Goal: Find specific page/section: Find specific page/section

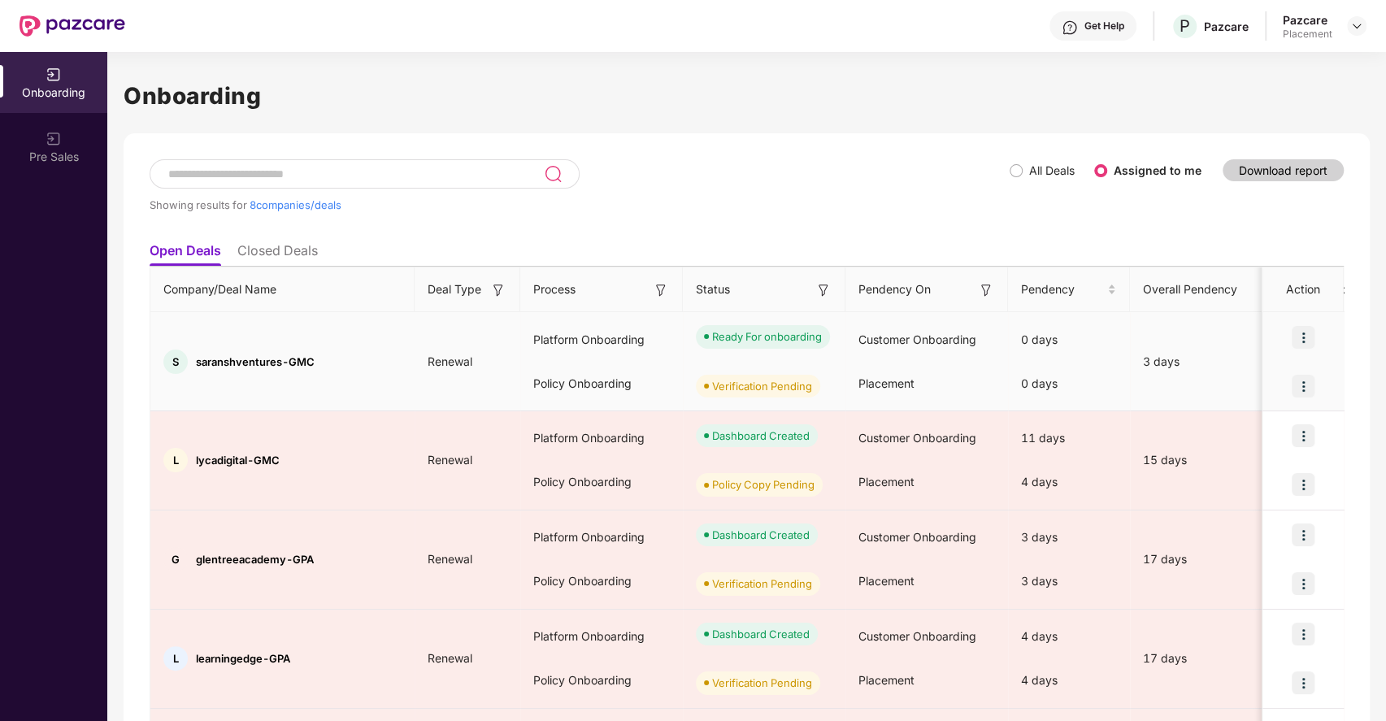
click at [283, 355] on span "saranshventures-GMC" at bounding box center [255, 361] width 119 height 13
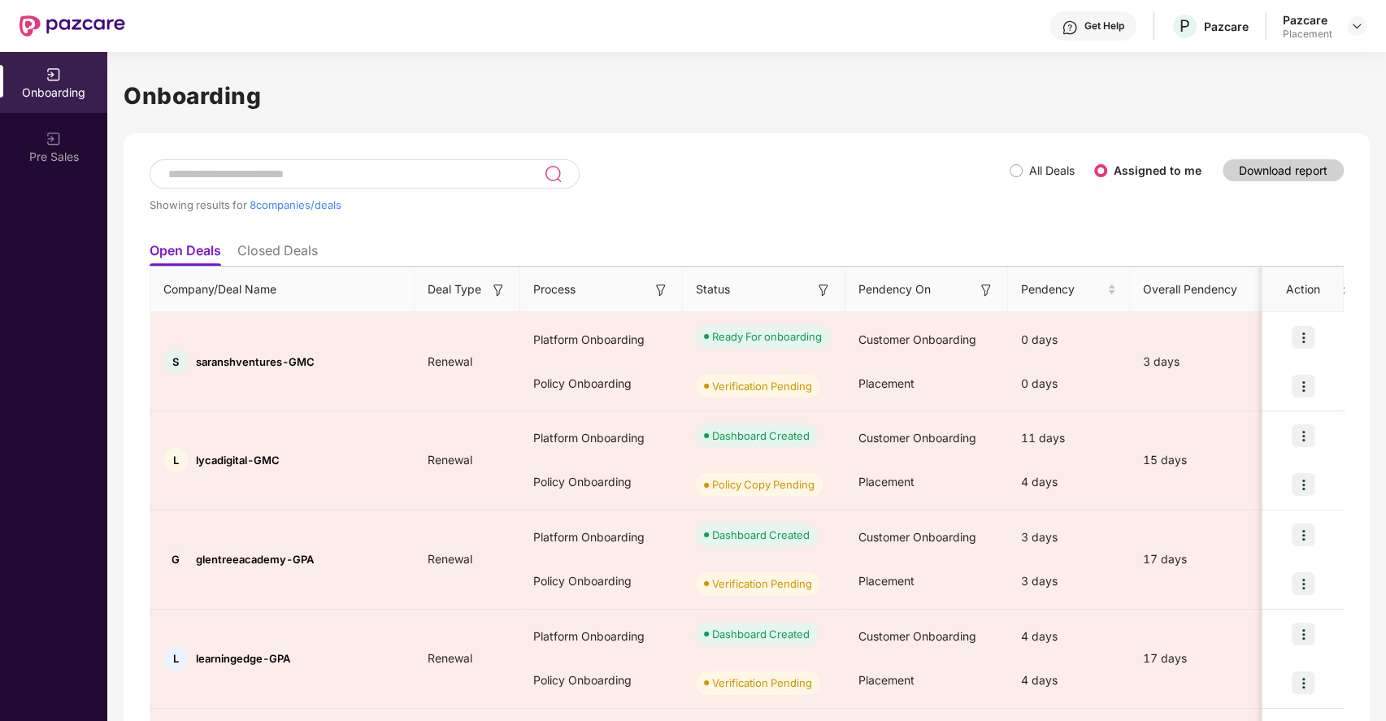
click at [665, 159] on div "Showing results for 8 companies/deals All Deals Assigned to me Download report …" at bounding box center [747, 649] width 1246 height 1032
click at [710, 201] on div "Showing results for 8 companies/deals" at bounding box center [580, 204] width 860 height 13
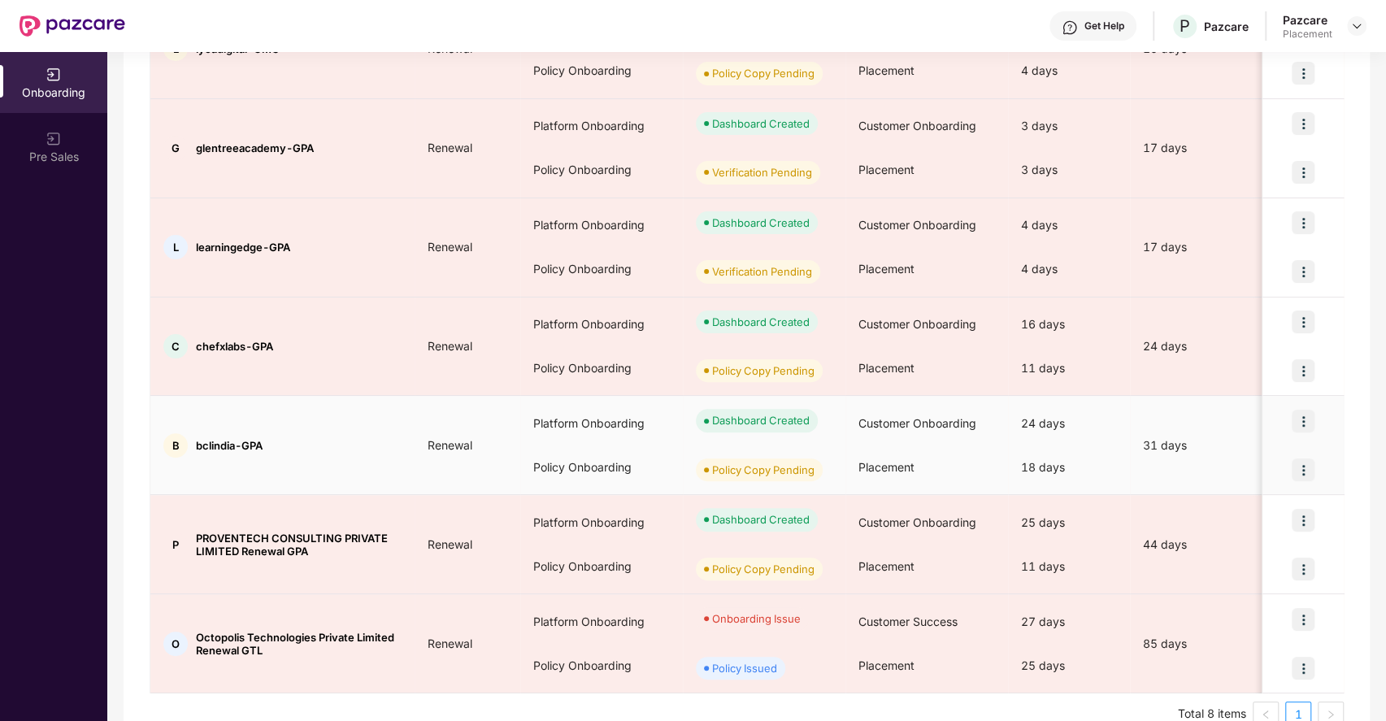
scroll to position [413, 0]
click at [206, 443] on span "bclindia-GPA" at bounding box center [229, 443] width 67 height 13
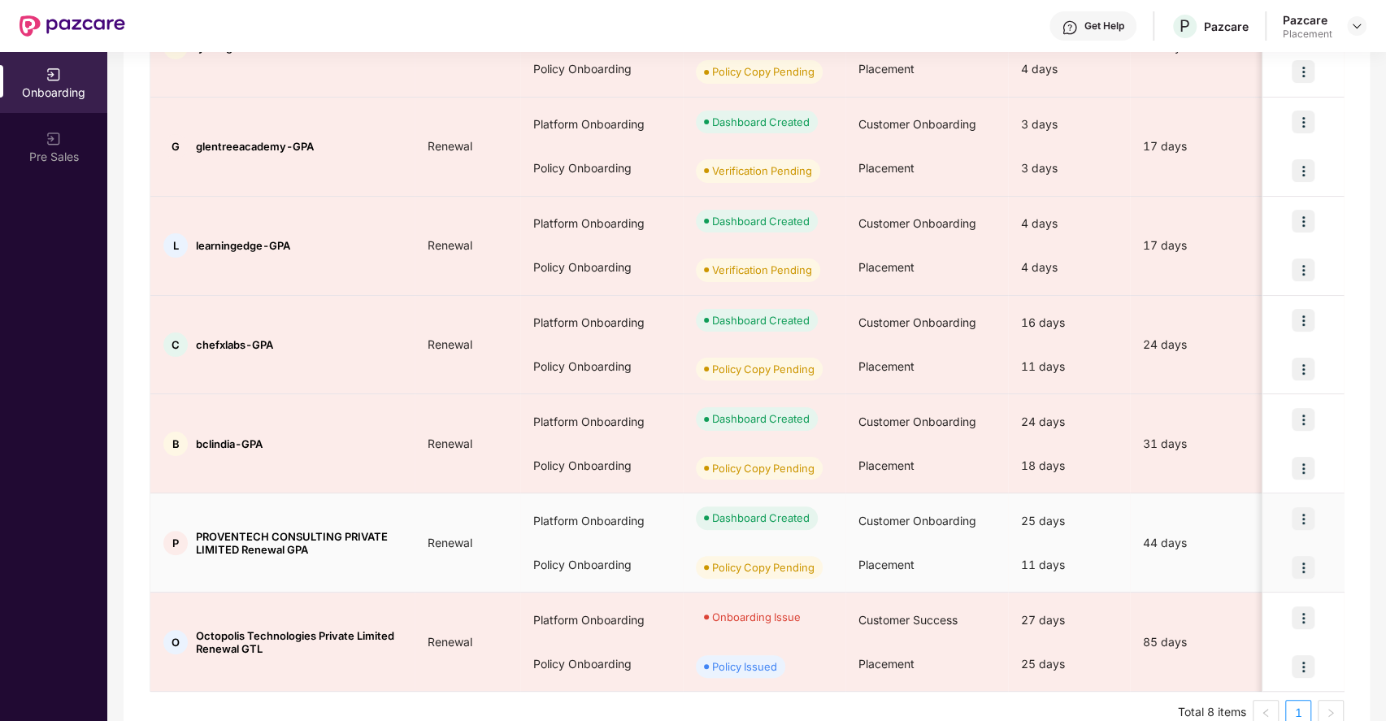
click at [260, 539] on span "PROVENTECH CONSULTING PRIVATE LIMITED Renewal GPA" at bounding box center [299, 543] width 206 height 26
